Goal: Complete application form

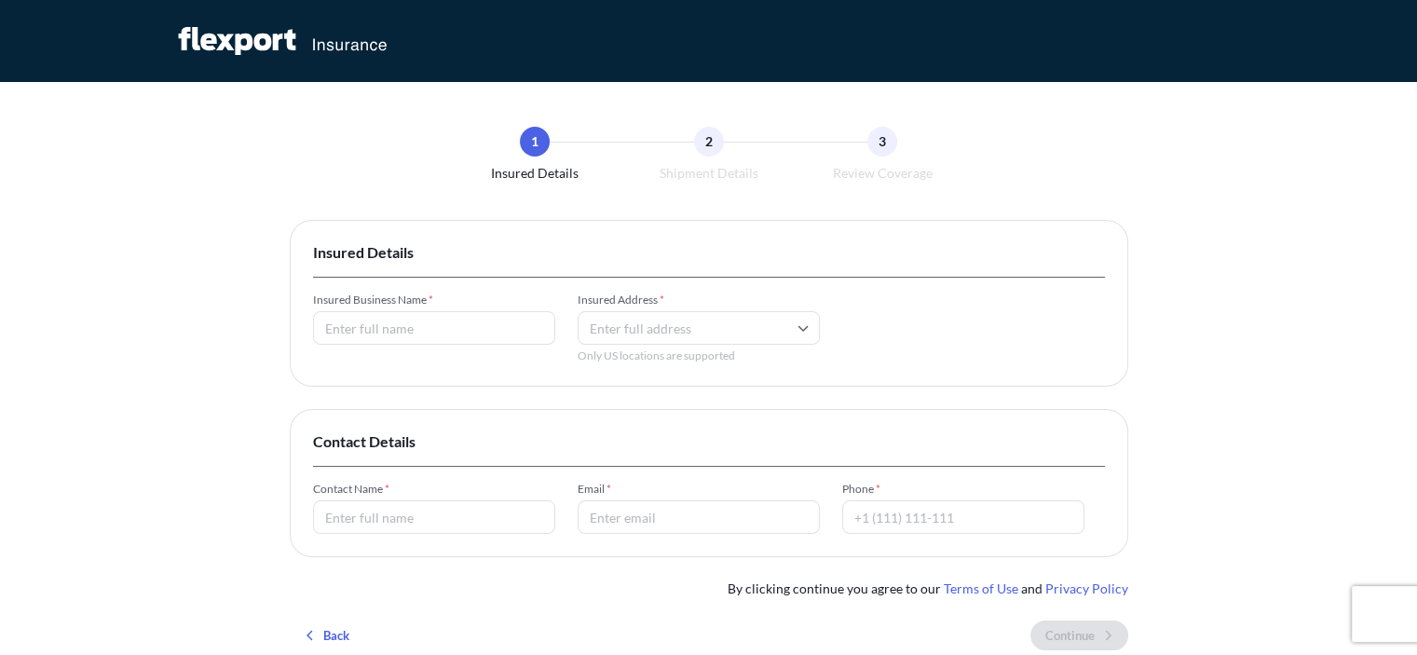
click at [392, 325] on input "Insured Business Name *" at bounding box center [434, 328] width 242 height 34
type input "Amigo provisions Company LLC"
click at [658, 329] on input "Insured Address *" at bounding box center [699, 328] width 242 height 34
click at [644, 321] on input "Insured Address *" at bounding box center [699, 328] width 242 height 34
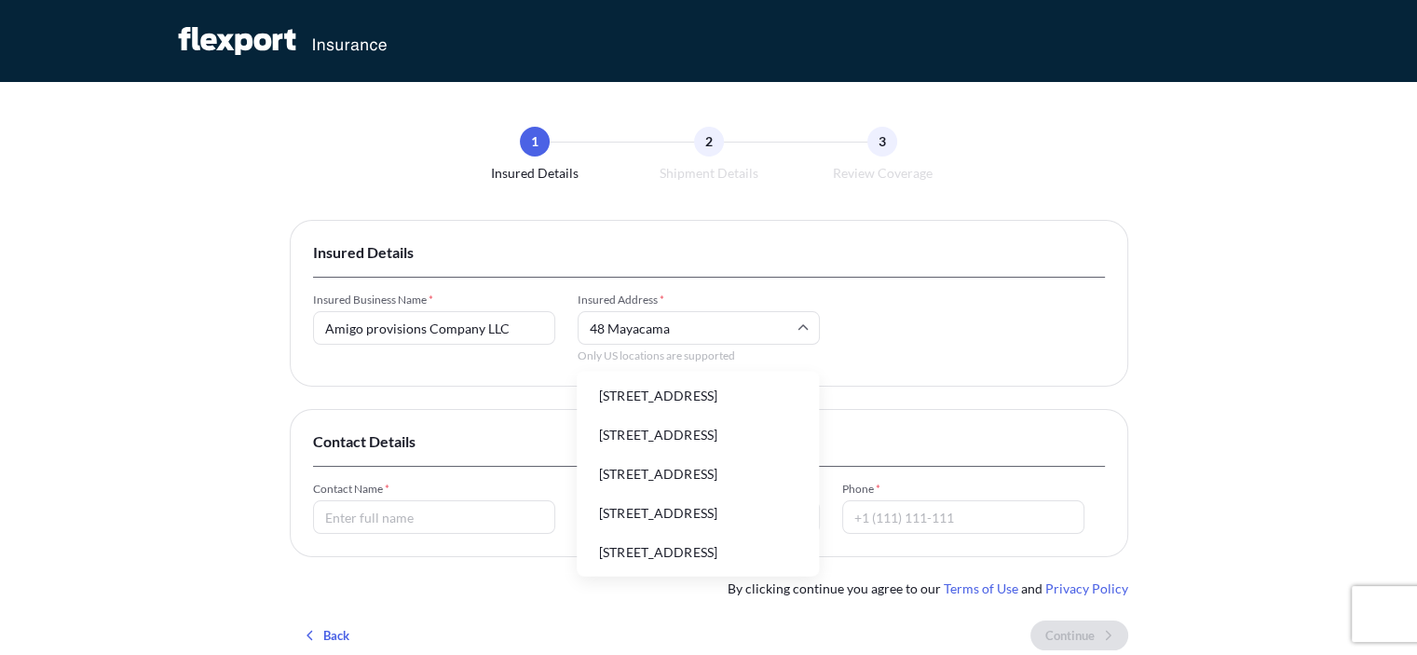
click at [634, 394] on li "[STREET_ADDRESS]" at bounding box center [697, 395] width 227 height 35
type input "[STREET_ADDRESS]"
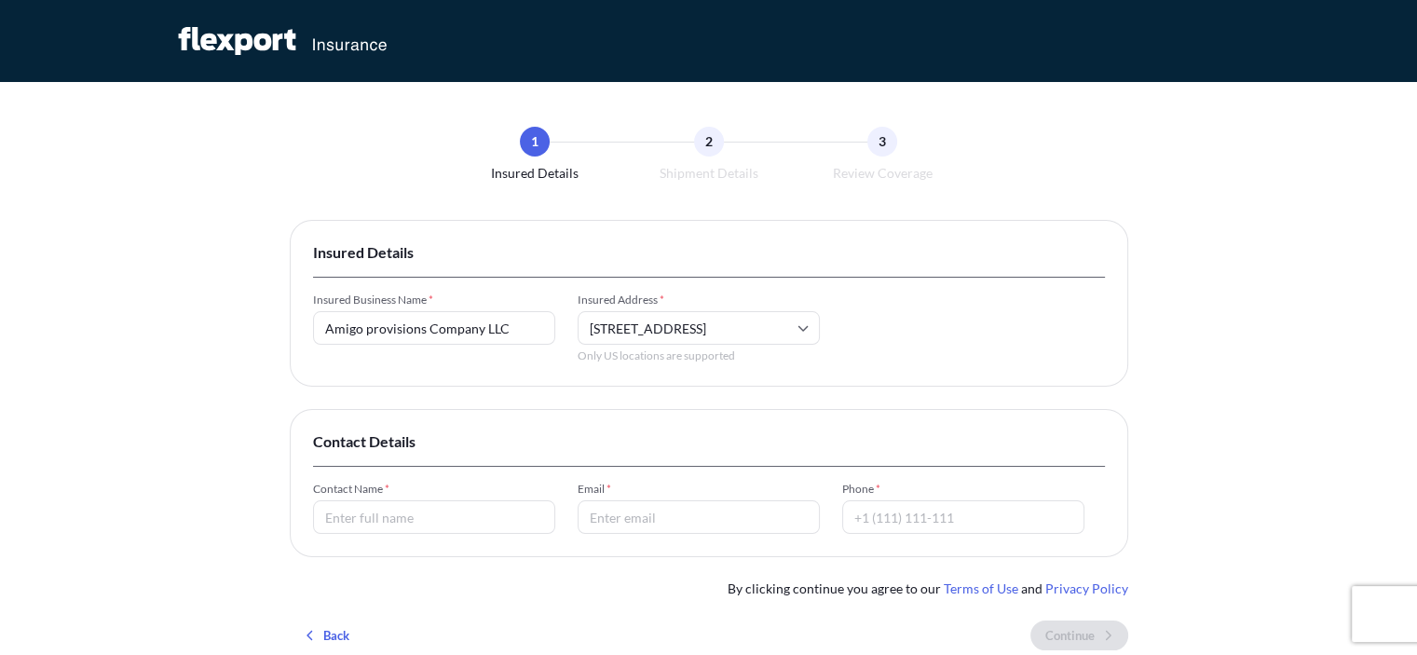
click at [365, 515] on input "Contact Name *" at bounding box center [434, 517] width 242 height 34
type input "[PERSON_NAME]"
type input "[EMAIL_ADDRESS][DOMAIN_NAME]"
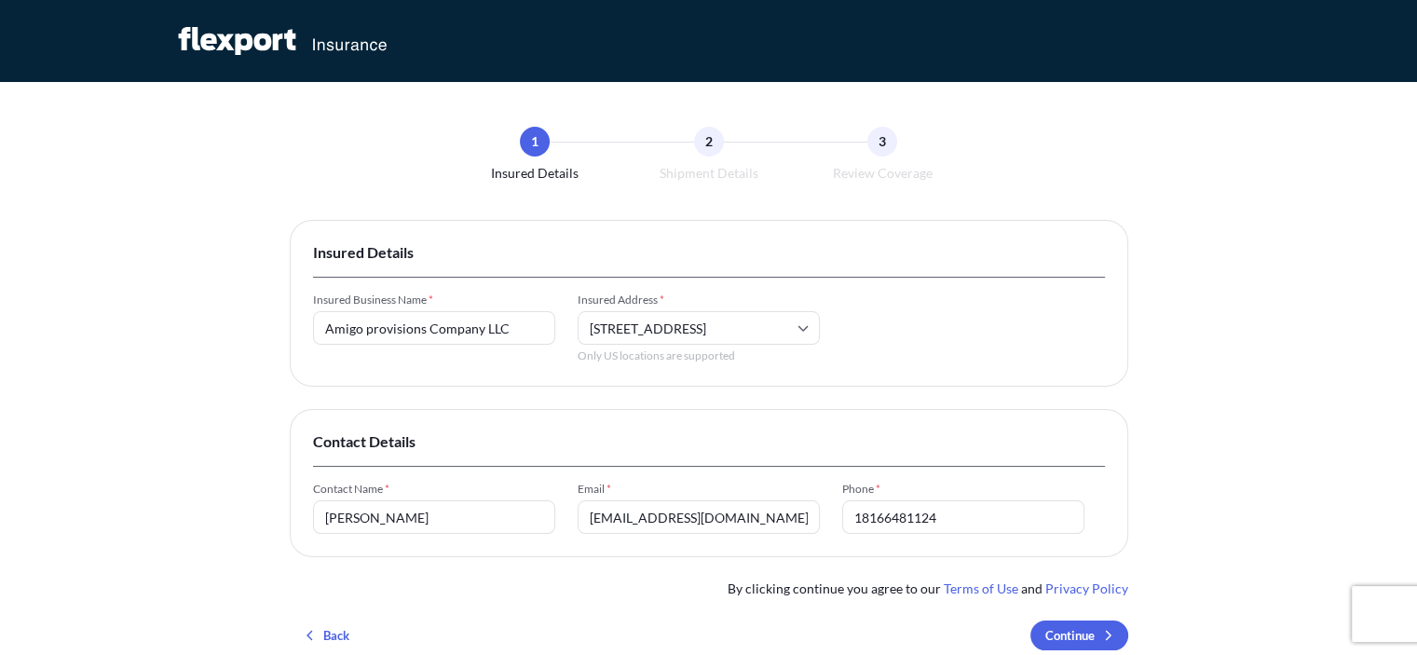
click at [965, 517] on input "18166481124" at bounding box center [963, 517] width 242 height 34
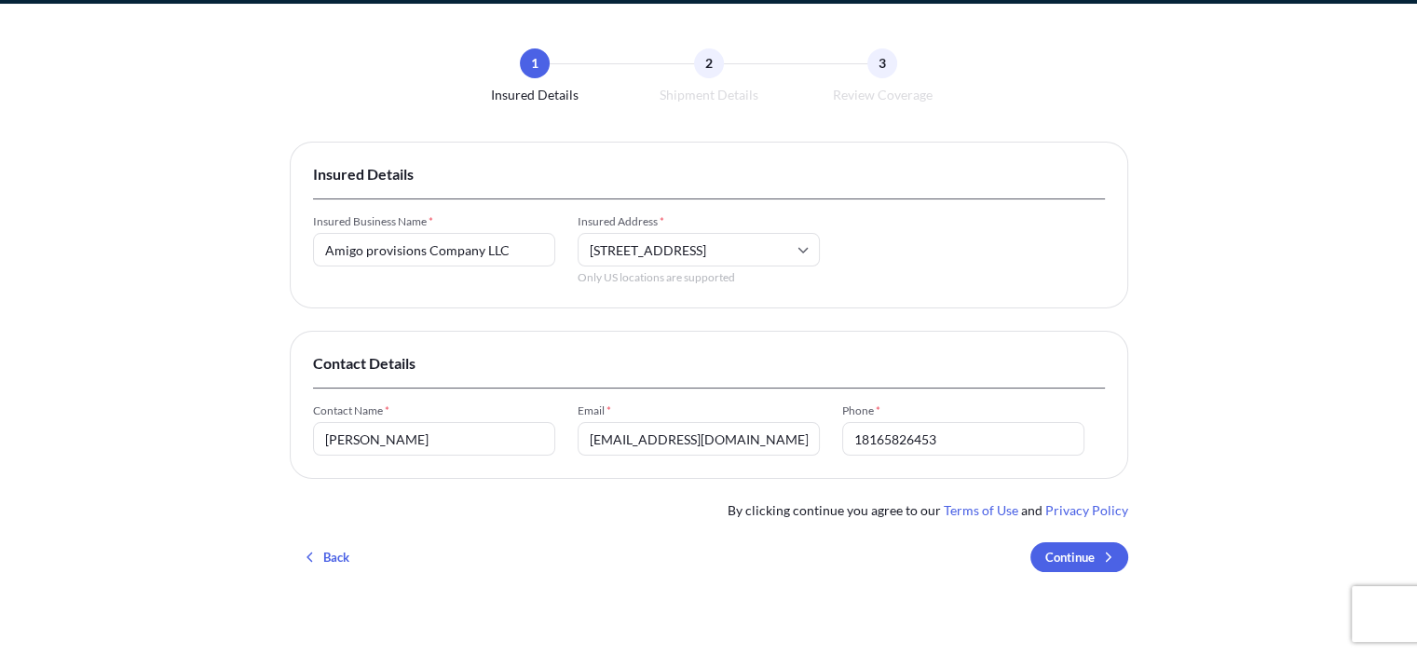
scroll to position [117, 0]
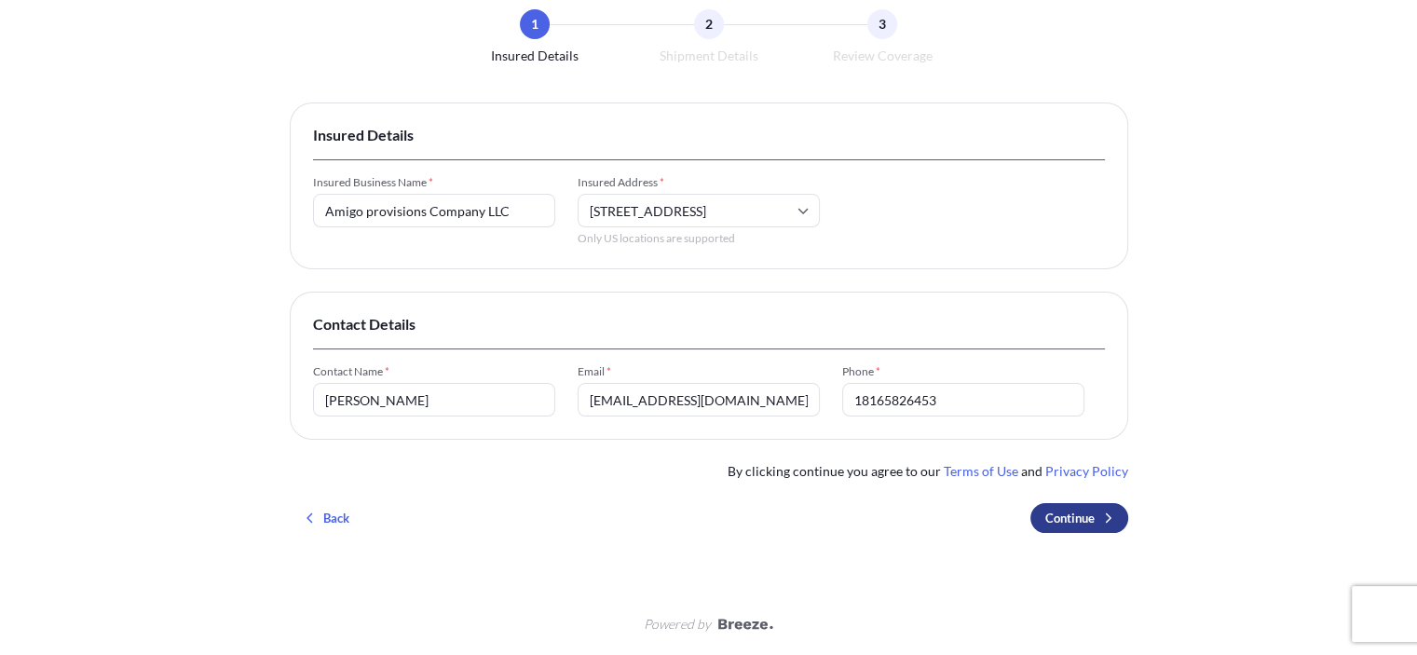
type input "18165826453"
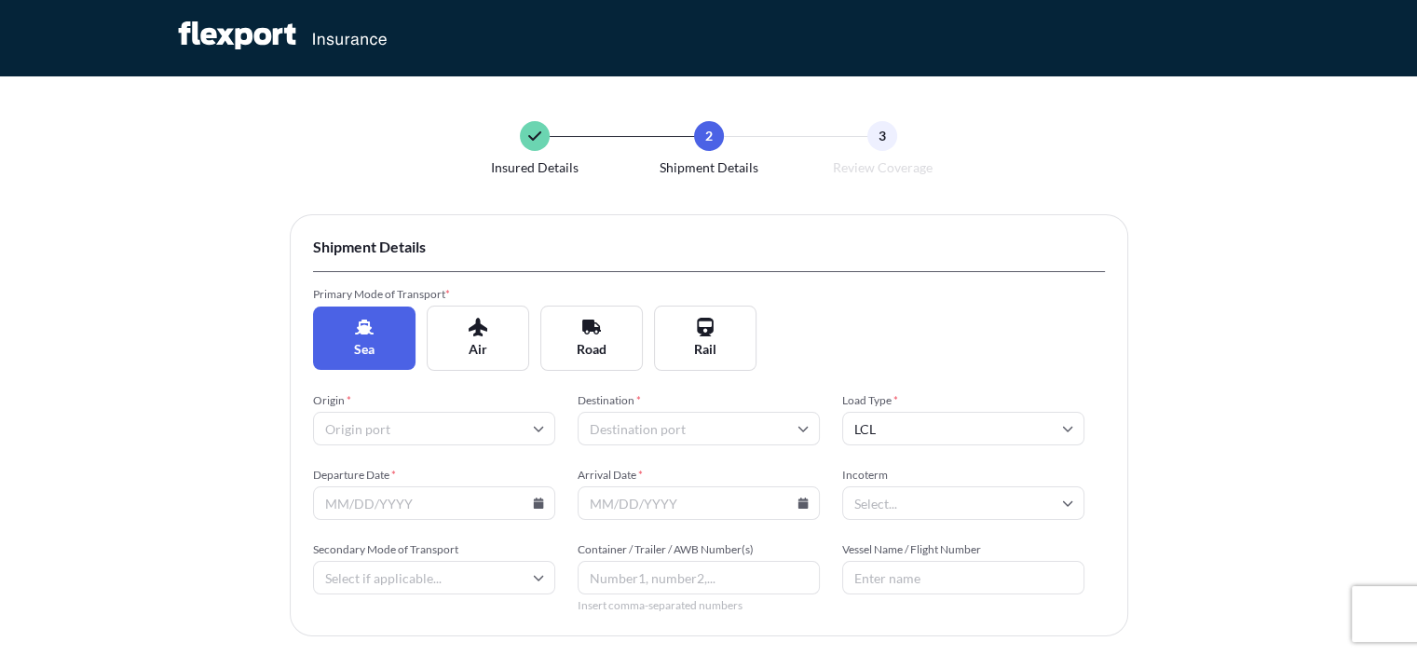
scroll to position [0, 0]
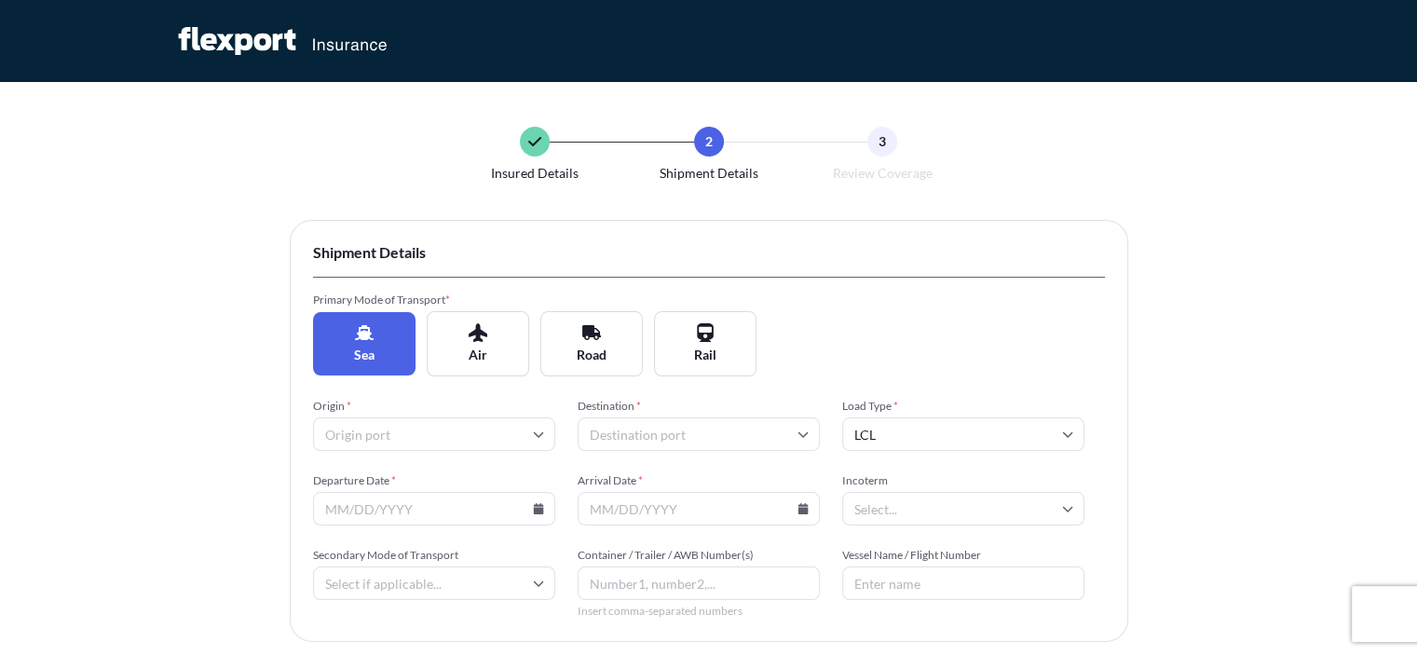
click at [404, 426] on input "Origin *" at bounding box center [434, 434] width 242 height 34
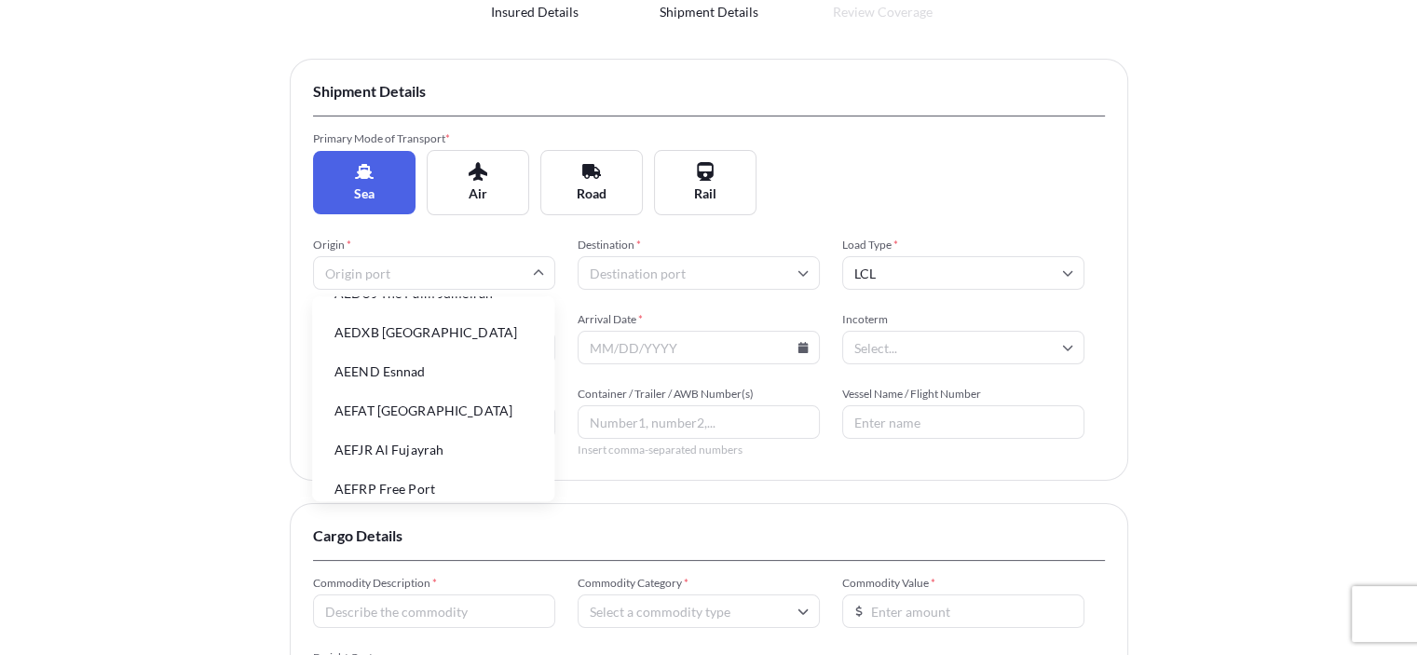
scroll to position [93, 0]
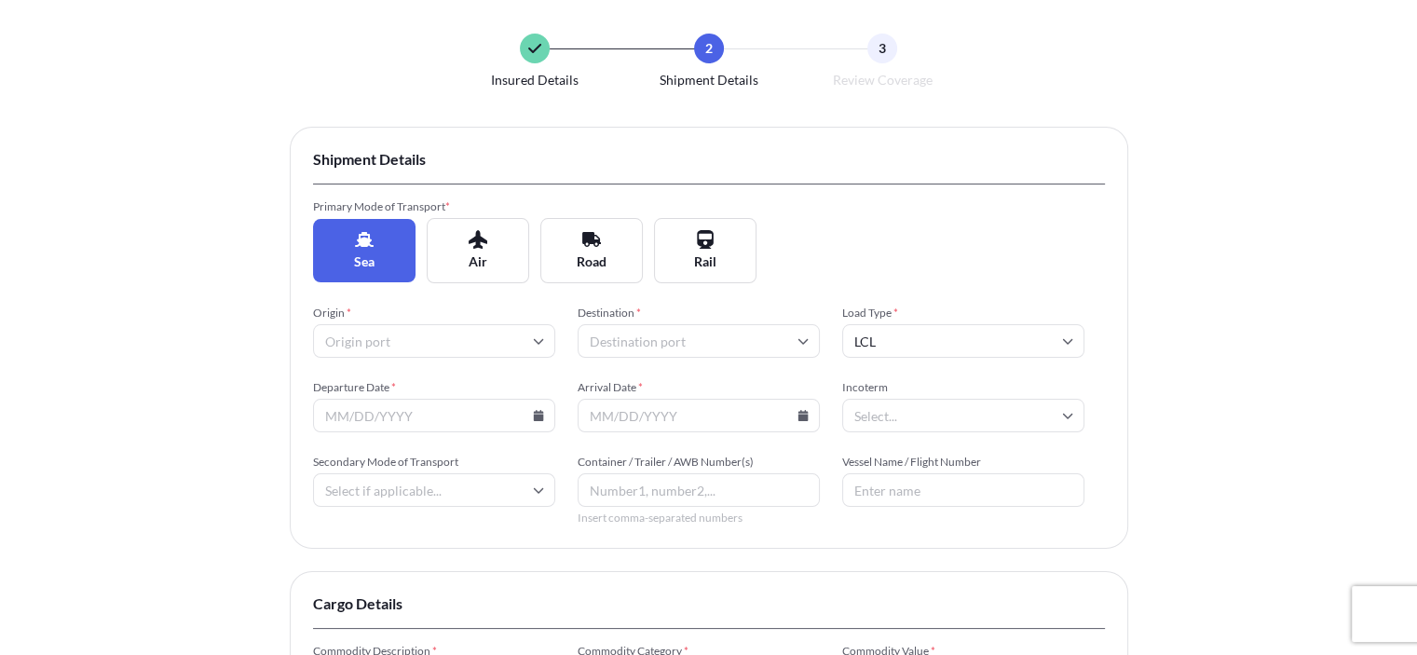
click at [225, 194] on div "Insured Details 2 Shipment Details 3 Review Coverage Shipment Details Primary M…" at bounding box center [708, 480] width 1417 height 1146
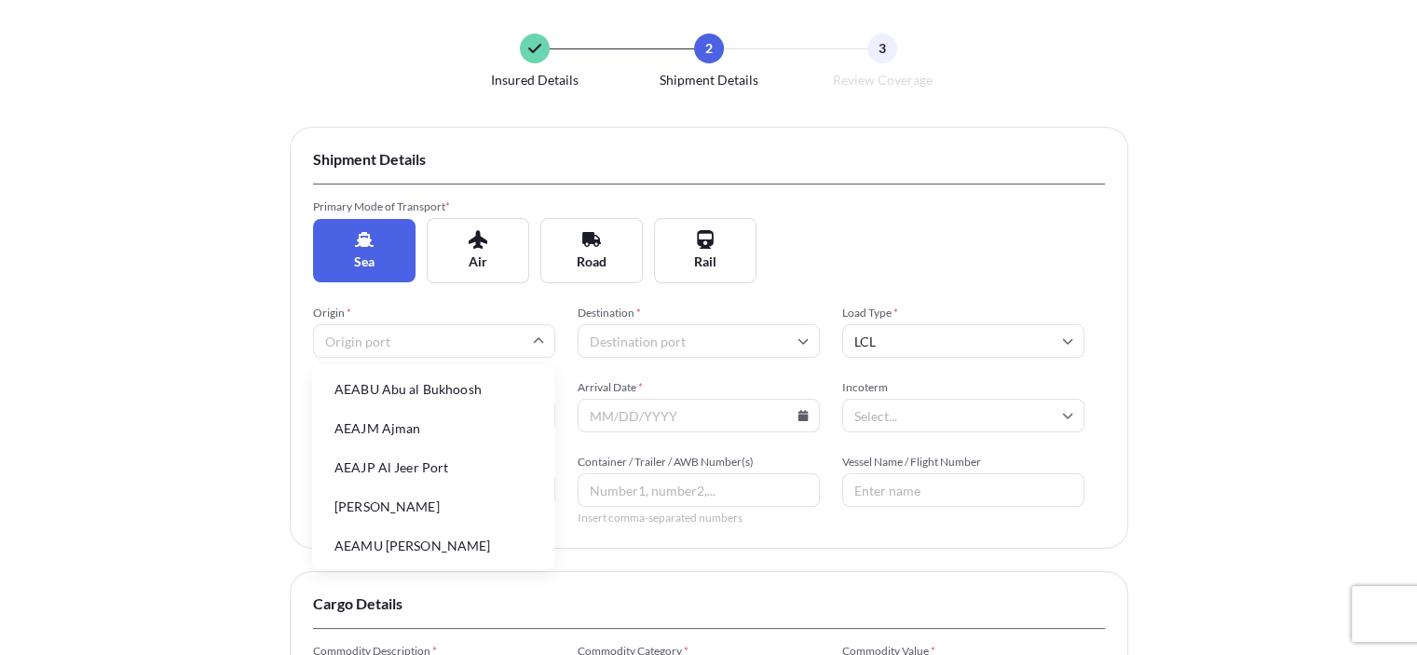
click at [375, 337] on input "Origin *" at bounding box center [434, 341] width 242 height 34
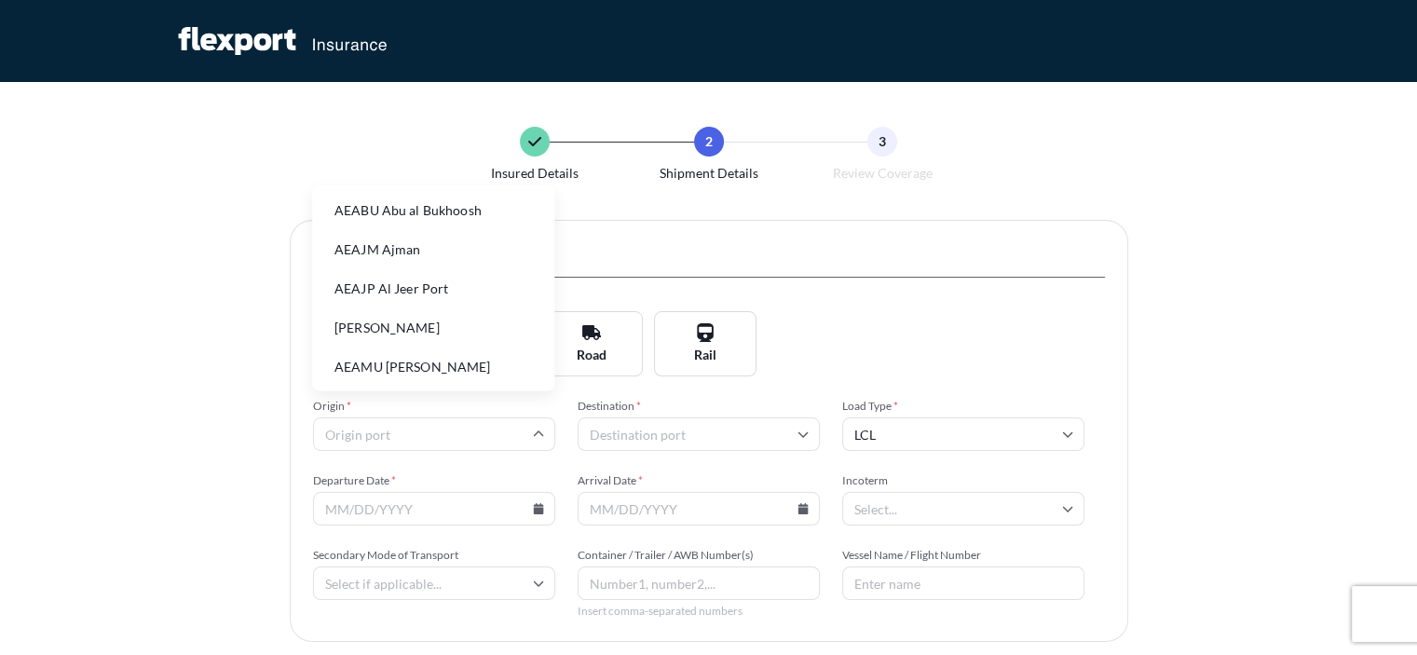
click at [425, 439] on input "Origin *" at bounding box center [434, 434] width 242 height 34
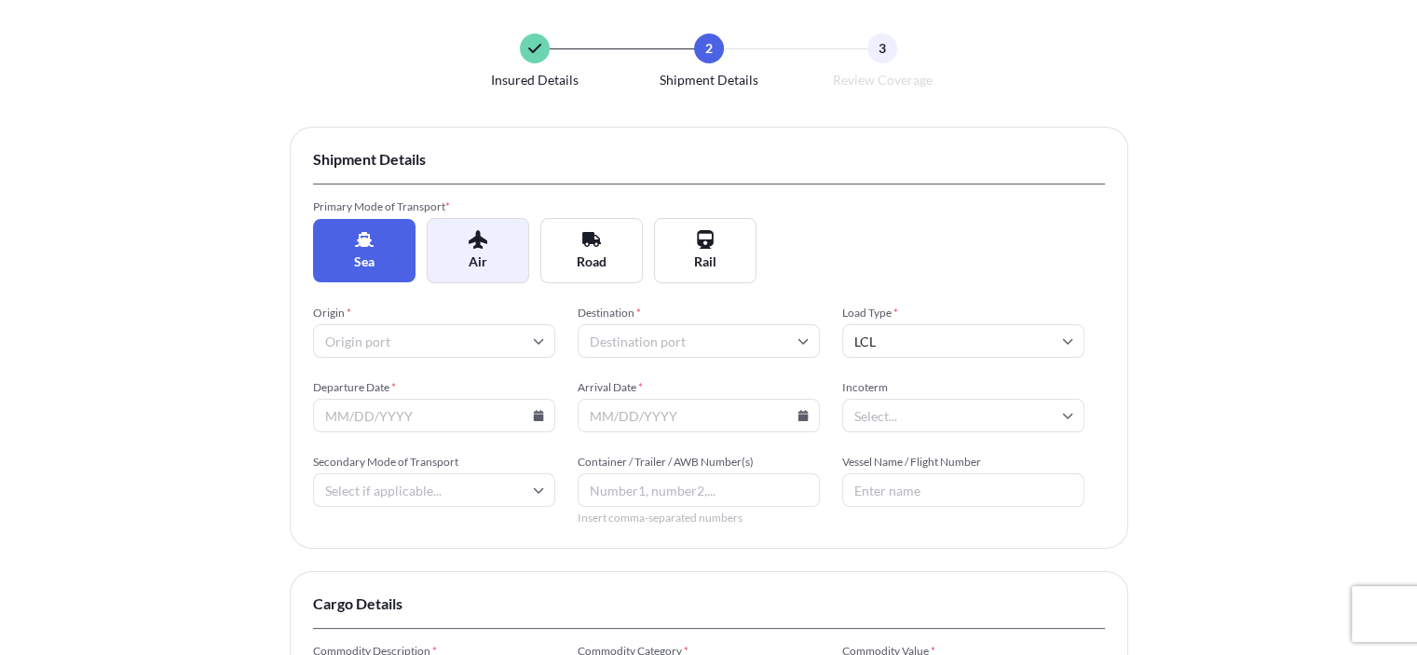
click at [482, 245] on icon at bounding box center [478, 239] width 19 height 19
type input "Pallet"
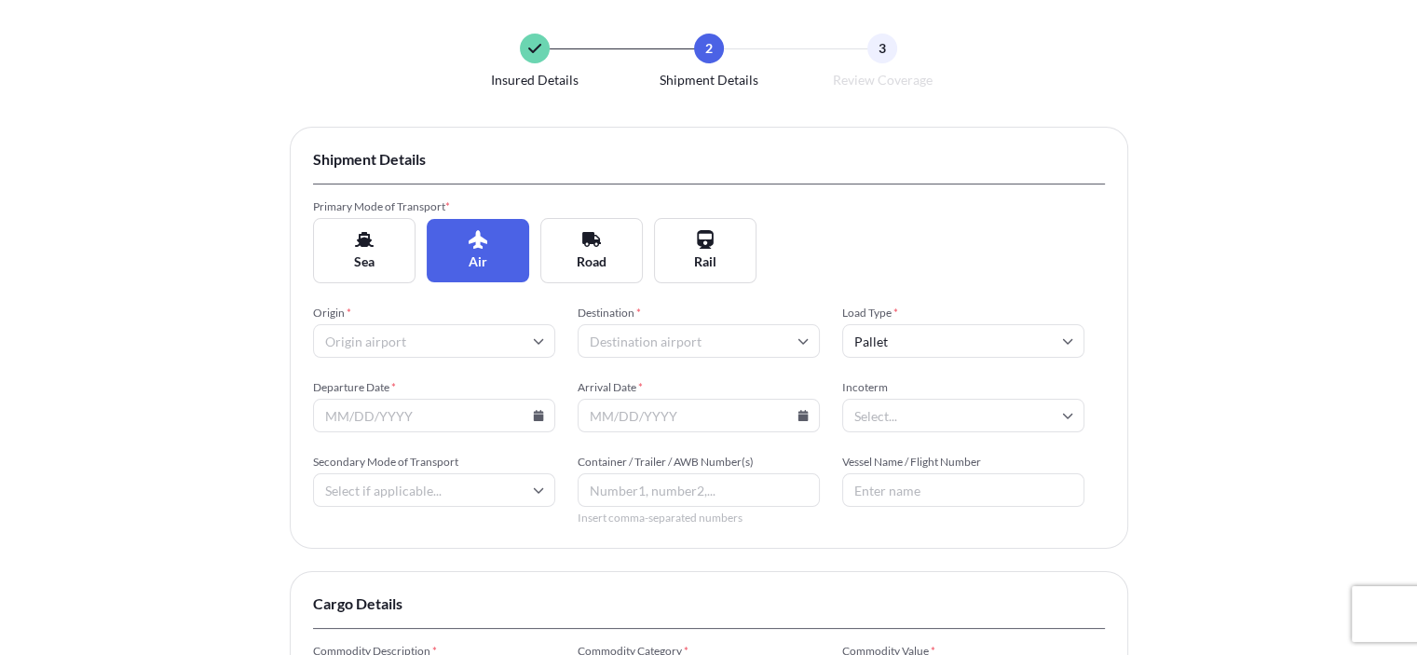
click at [539, 342] on icon at bounding box center [538, 342] width 10 height 6
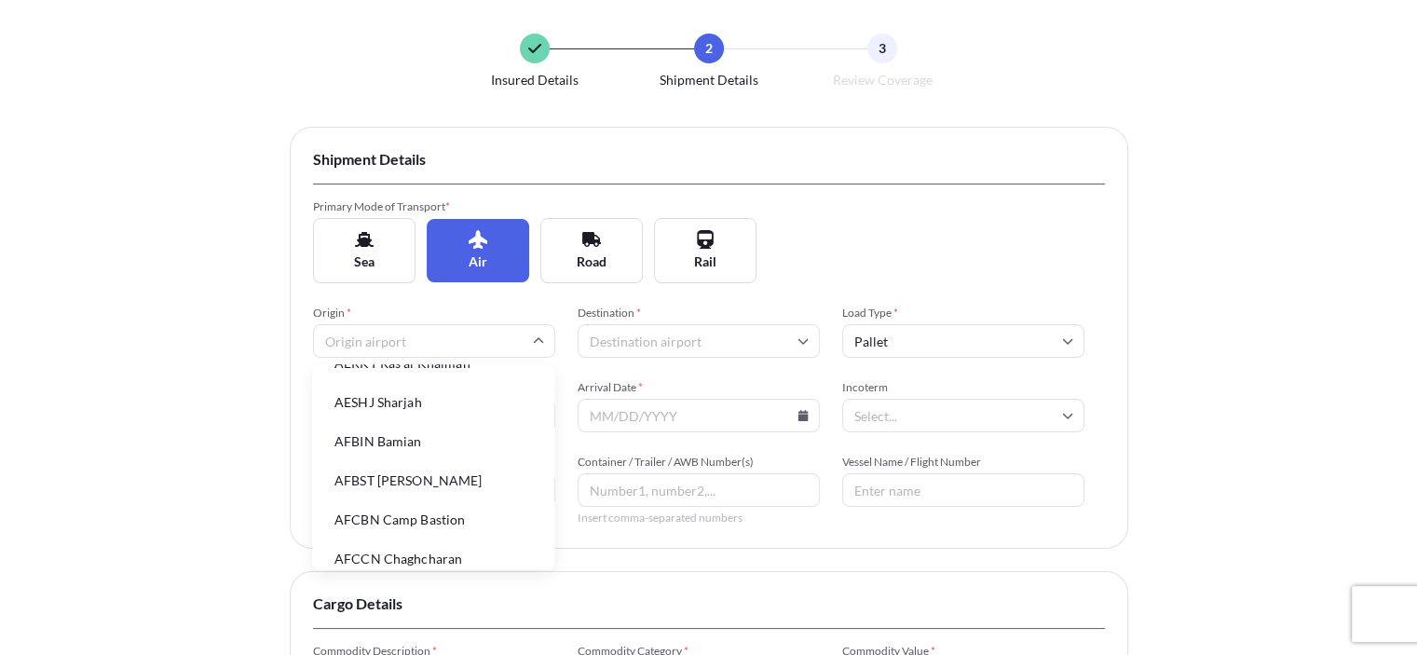
scroll to position [406, 0]
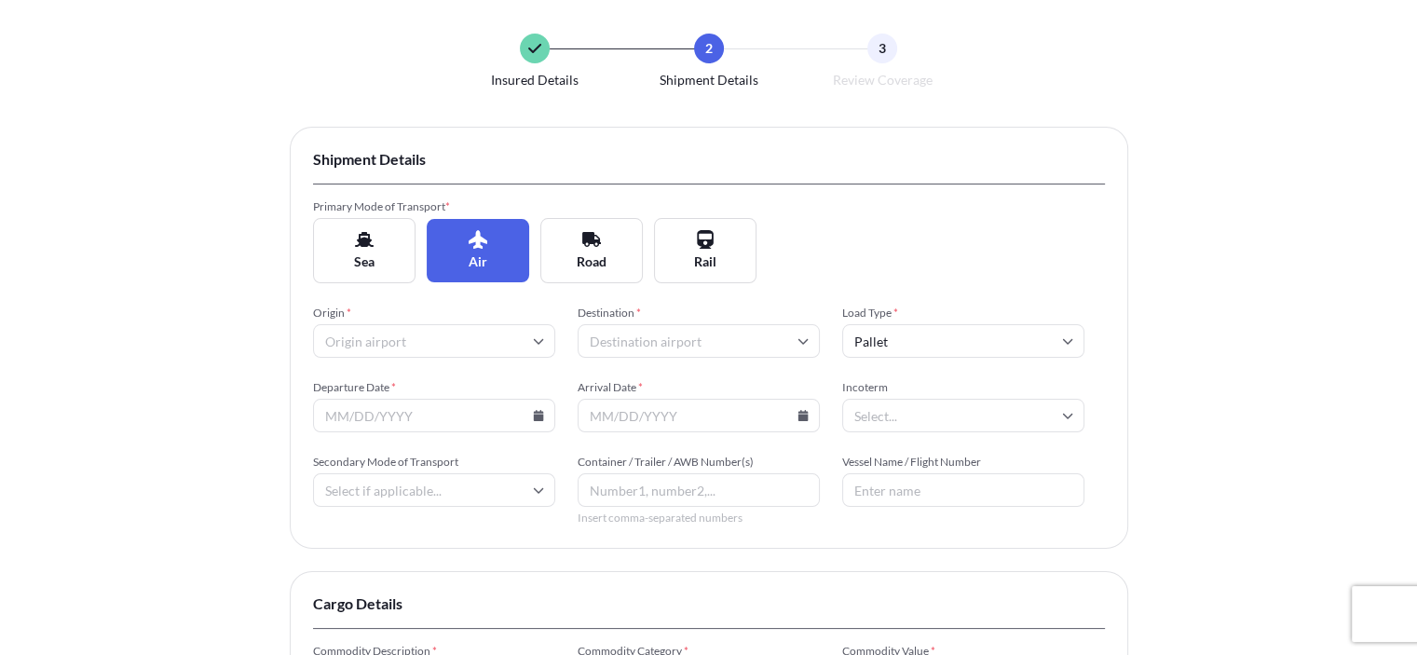
click at [550, 518] on div "Origin * Destination * Load Type * Pallet Departure Date * Arrival Date * Incot…" at bounding box center [709, 416] width 792 height 220
click at [536, 338] on icon at bounding box center [538, 340] width 11 height 11
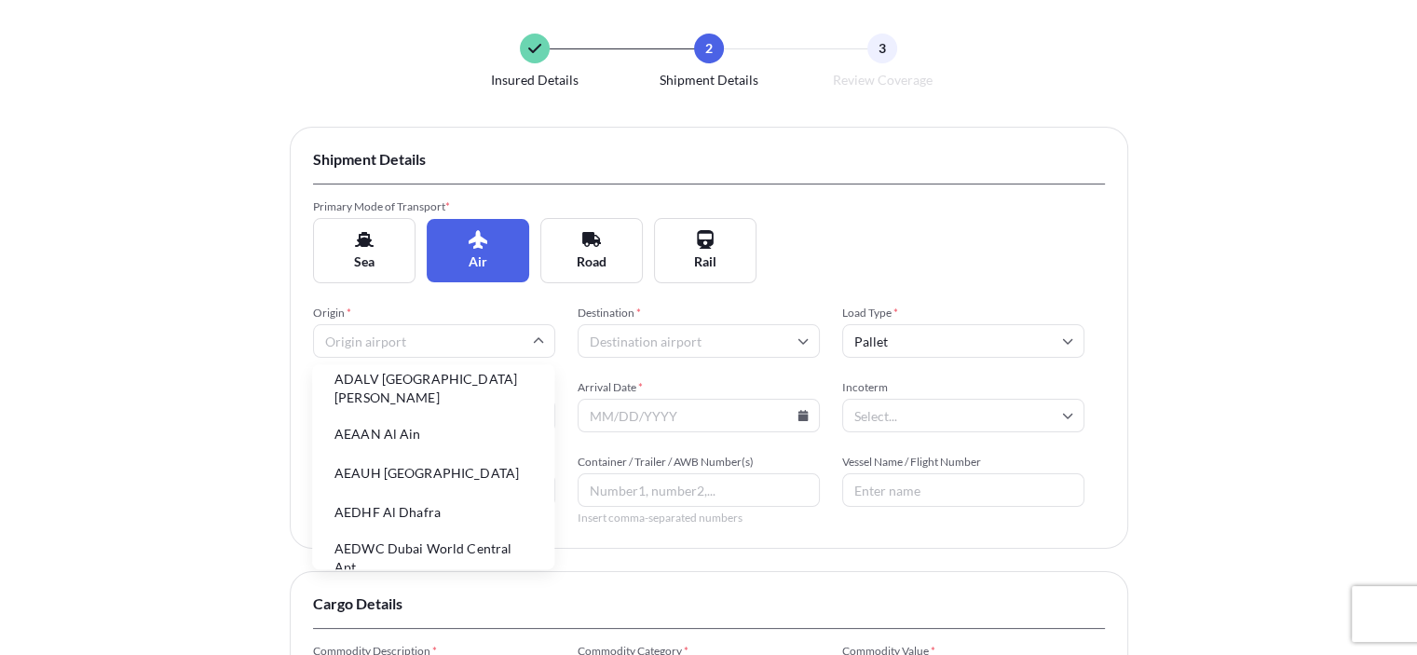
scroll to position [0, 0]
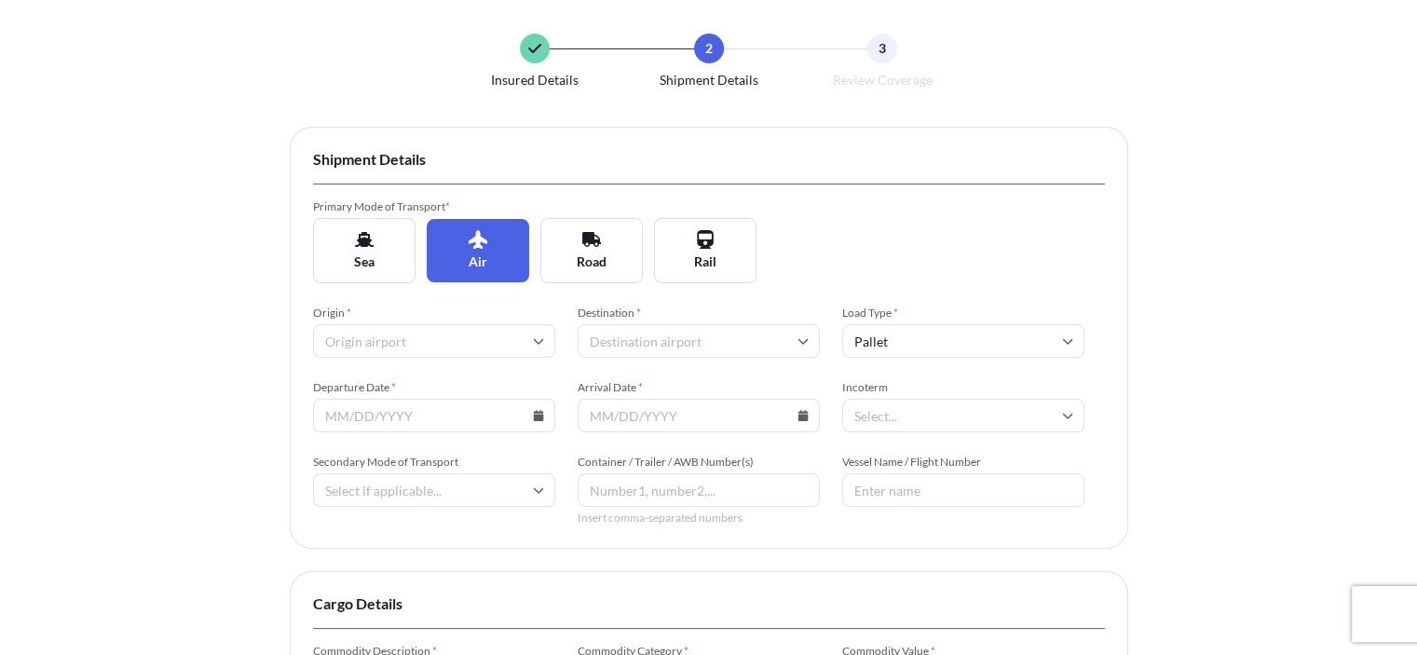
click at [179, 332] on div "Insured Details 2 Shipment Details 3 Review Coverage Shipment Details Primary M…" at bounding box center [708, 480] width 1417 height 1146
click at [802, 341] on icon at bounding box center [803, 340] width 11 height 11
